Goal: Information Seeking & Learning: Compare options

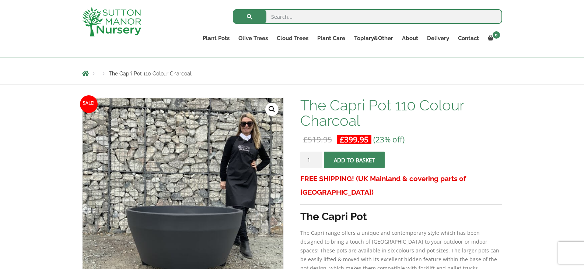
scroll to position [37, 0]
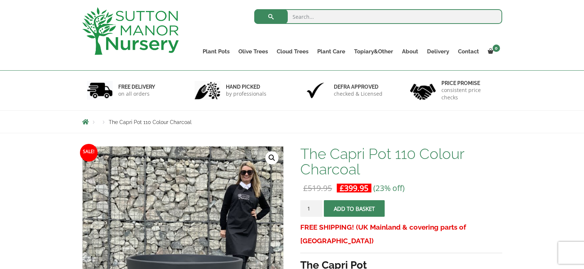
click at [135, 120] on span "The Capri Pot 110 Colour Charcoal" at bounding box center [150, 122] width 83 height 6
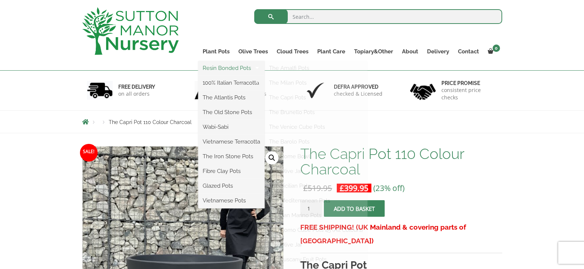
click at [224, 65] on link "Resin Bonded Pots" at bounding box center [231, 68] width 66 height 11
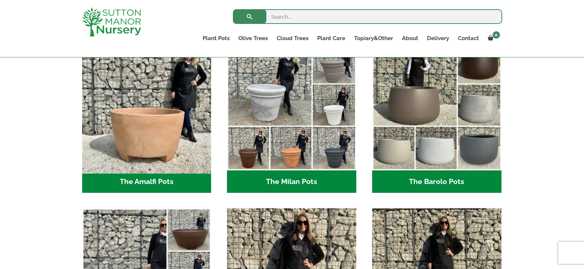
scroll to position [221, 0]
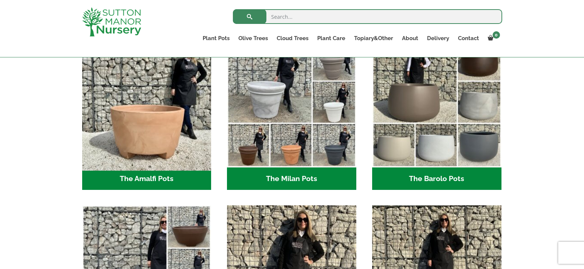
click at [158, 125] on img "Visit product category The Amalfi Pots" at bounding box center [147, 103] width 136 height 136
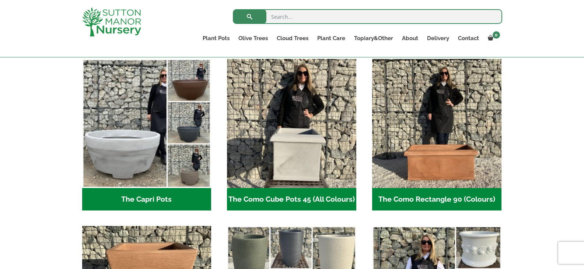
scroll to position [368, 0]
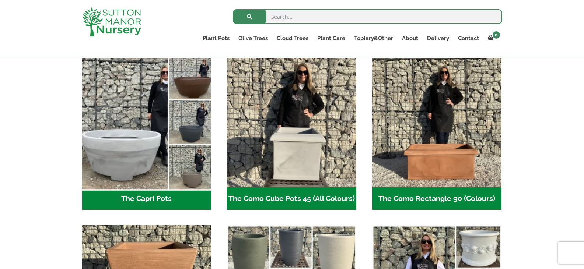
click at [119, 143] on img "Visit product category The Capri Pots" at bounding box center [147, 123] width 136 height 136
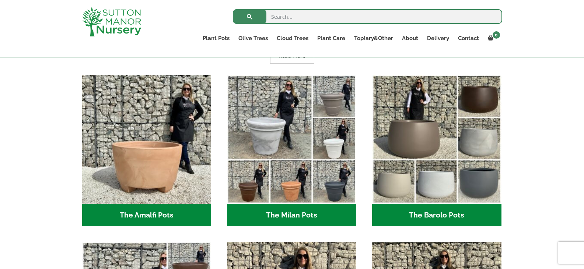
scroll to position [184, 0]
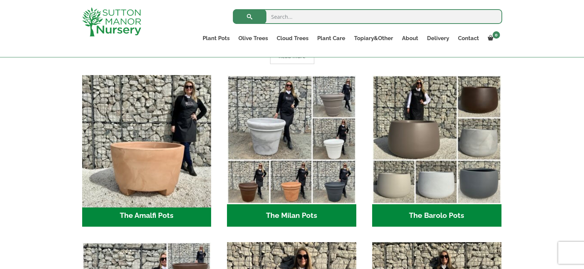
click at [151, 161] on img "Visit product category The Amalfi Pots" at bounding box center [147, 140] width 136 height 136
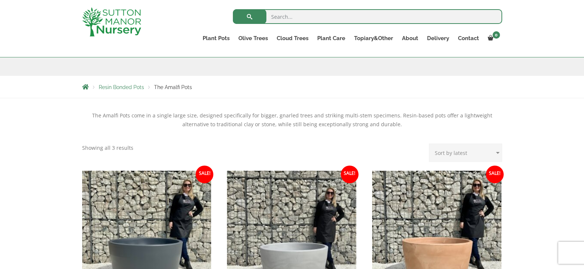
scroll to position [184, 0]
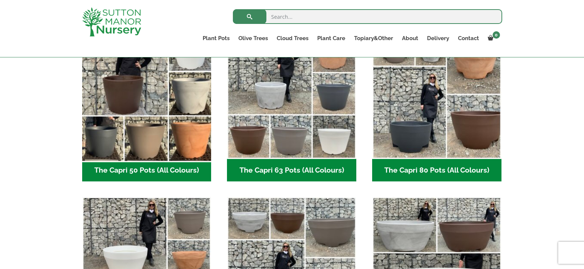
scroll to position [368, 0]
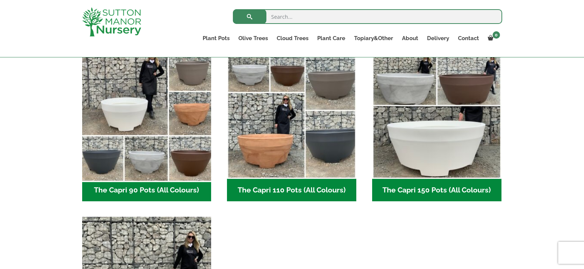
click at [126, 105] on img "Visit product category The Capri 90 Pots (All Colours)" at bounding box center [147, 115] width 136 height 136
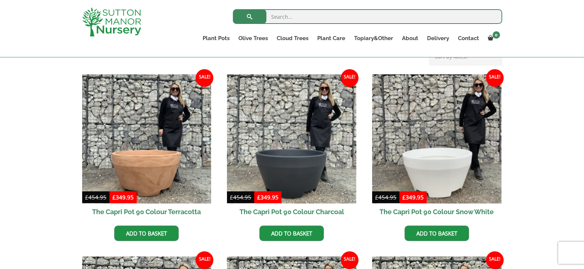
scroll to position [184, 0]
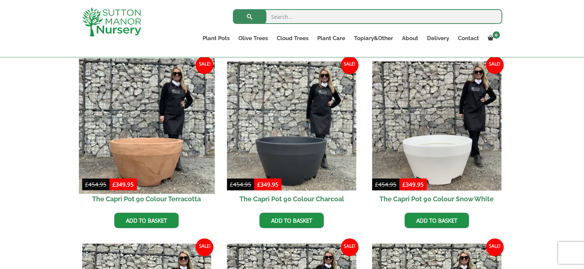
click at [145, 154] on img at bounding box center [147, 126] width 136 height 136
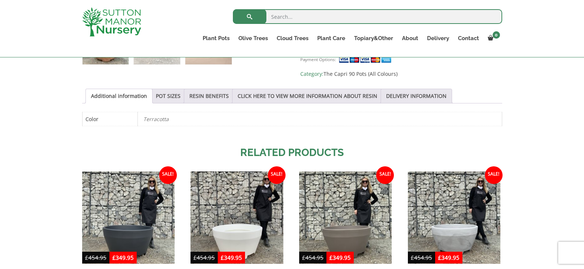
scroll to position [368, 0]
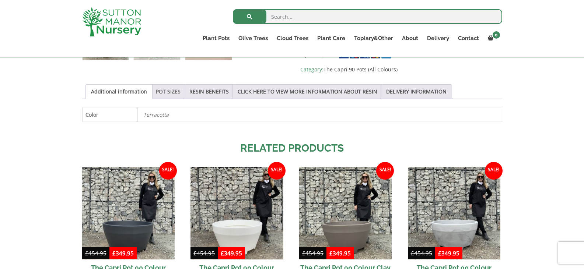
click at [164, 90] on link "POT SIZES" at bounding box center [168, 92] width 25 height 14
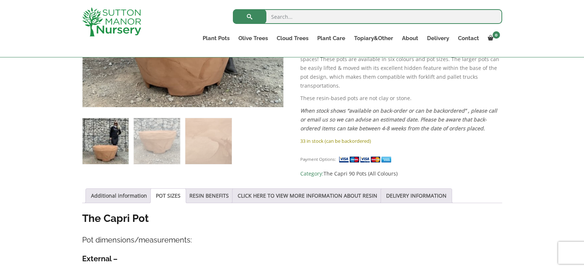
scroll to position [258, 0]
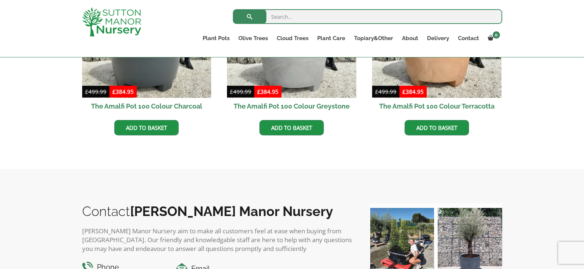
scroll to position [318, 0]
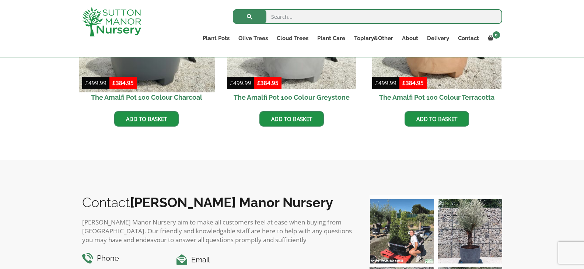
click at [144, 71] on img at bounding box center [147, 25] width 136 height 136
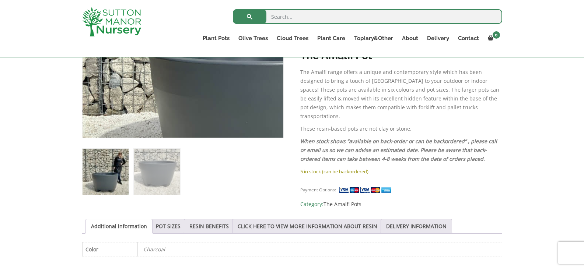
scroll to position [258, 0]
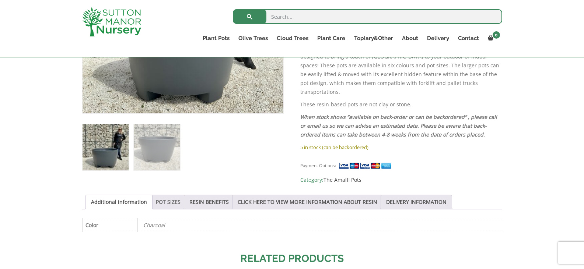
click at [167, 201] on link "POT SIZES" at bounding box center [168, 202] width 25 height 14
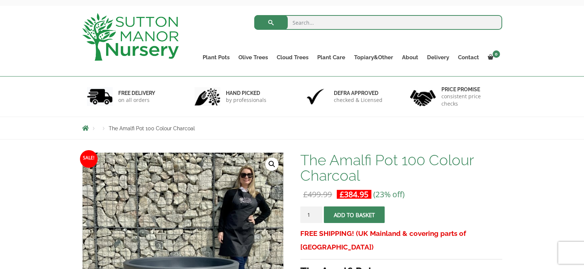
scroll to position [74, 0]
